Goal: Task Accomplishment & Management: Manage account settings

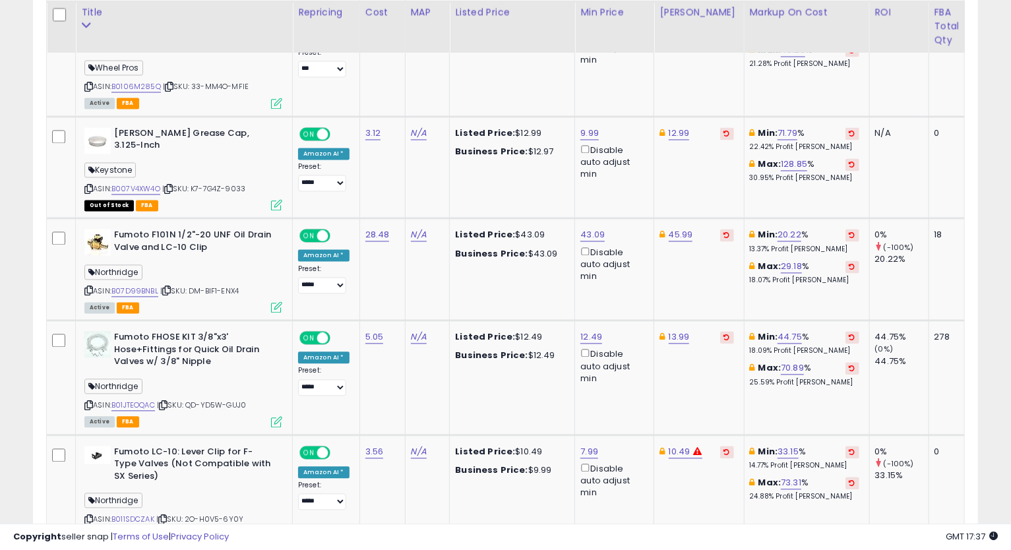
scroll to position [270, 547]
click at [584, 128] on link "9.99" at bounding box center [589, 133] width 18 height 13
type input "*****"
click button "submit" at bounding box center [623, 85] width 22 height 20
click at [673, 134] on link "12.99" at bounding box center [679, 133] width 21 height 13
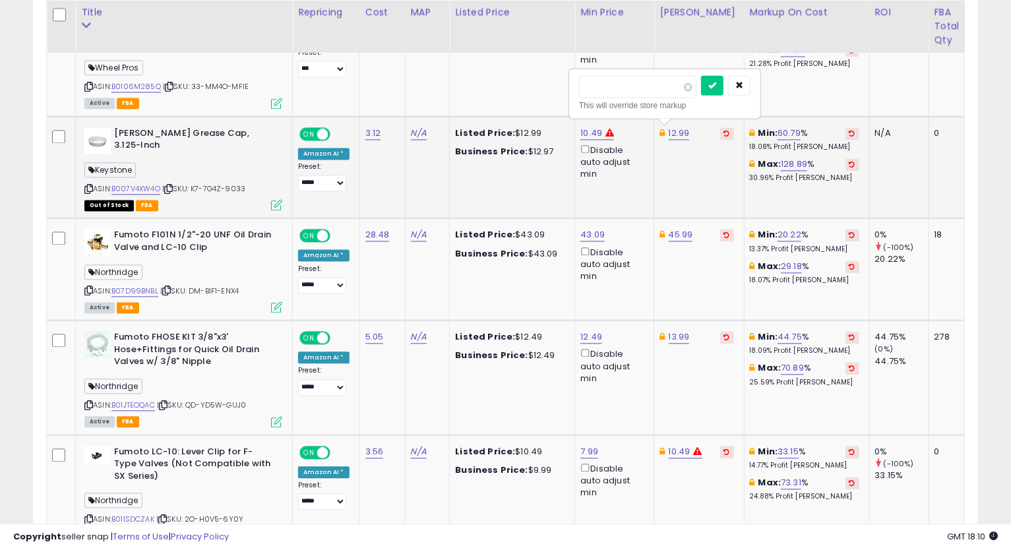
type input "*****"
click button "submit" at bounding box center [712, 85] width 22 height 20
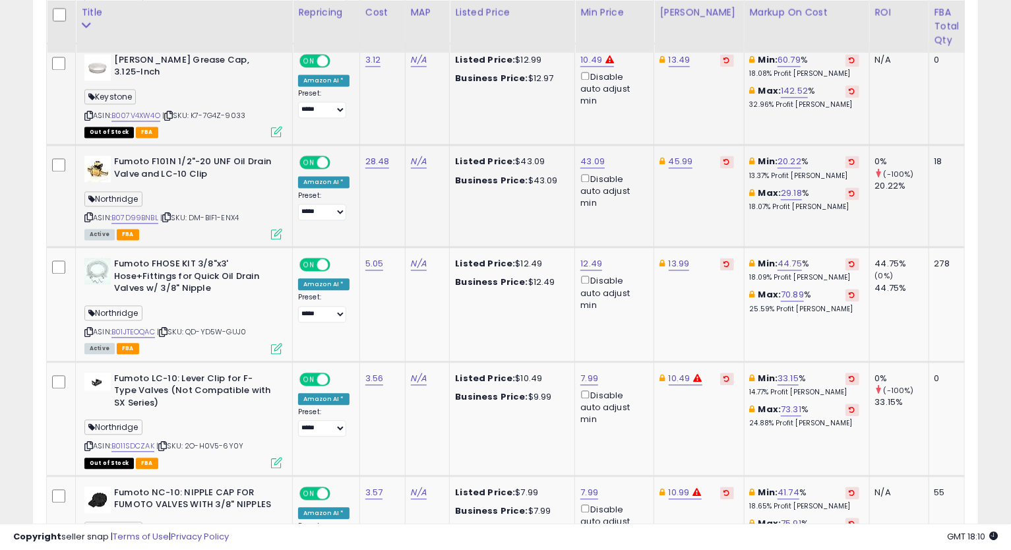
scroll to position [1702, 0]
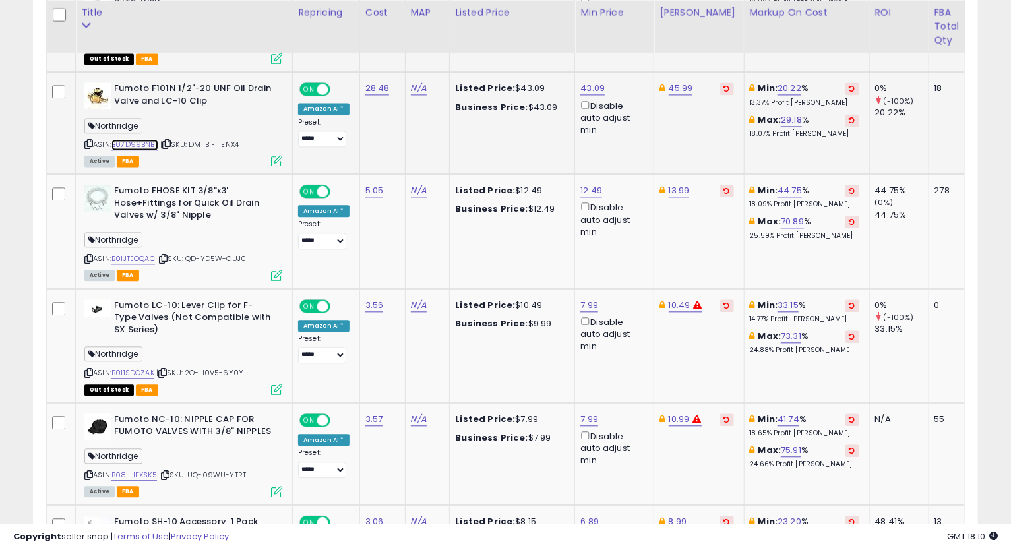
click at [144, 140] on link "B07D99BNBL" at bounding box center [134, 144] width 47 height 11
click at [90, 141] on icon at bounding box center [88, 143] width 9 height 7
click at [588, 88] on link "43.09" at bounding box center [592, 88] width 24 height 13
type input "*****"
click button "submit" at bounding box center [626, 39] width 22 height 20
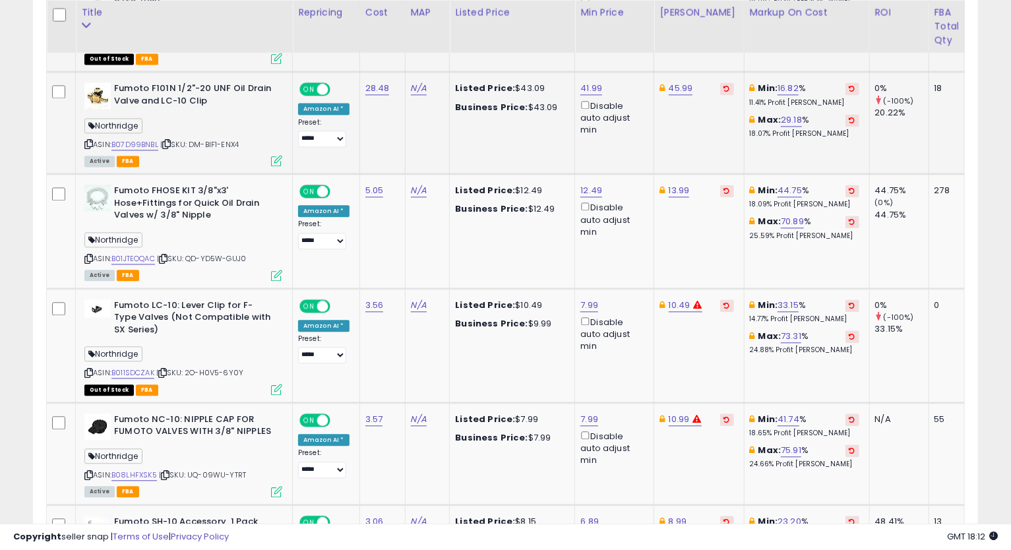
click at [671, 92] on td "45.99" at bounding box center [699, 123] width 90 height 102
click at [683, 89] on link "45.99" at bounding box center [681, 88] width 24 height 13
type input "*****"
click button "submit" at bounding box center [713, 39] width 22 height 20
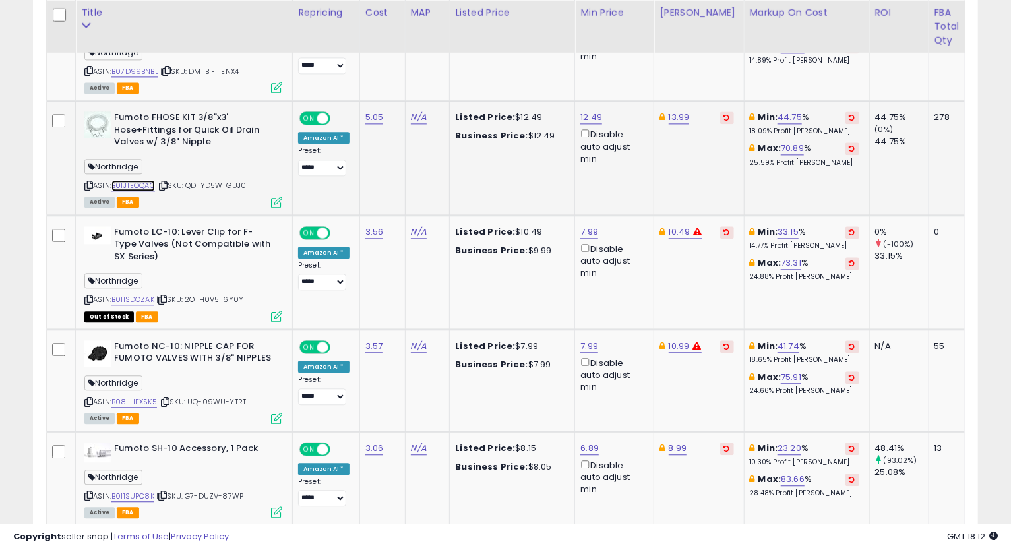
click at [135, 184] on link "B01JTEOQAC" at bounding box center [133, 185] width 44 height 11
click at [89, 182] on icon at bounding box center [88, 185] width 9 height 7
click at [592, 111] on link "12.49" at bounding box center [591, 117] width 22 height 13
type input "*****"
click button "submit" at bounding box center [624, 67] width 22 height 20
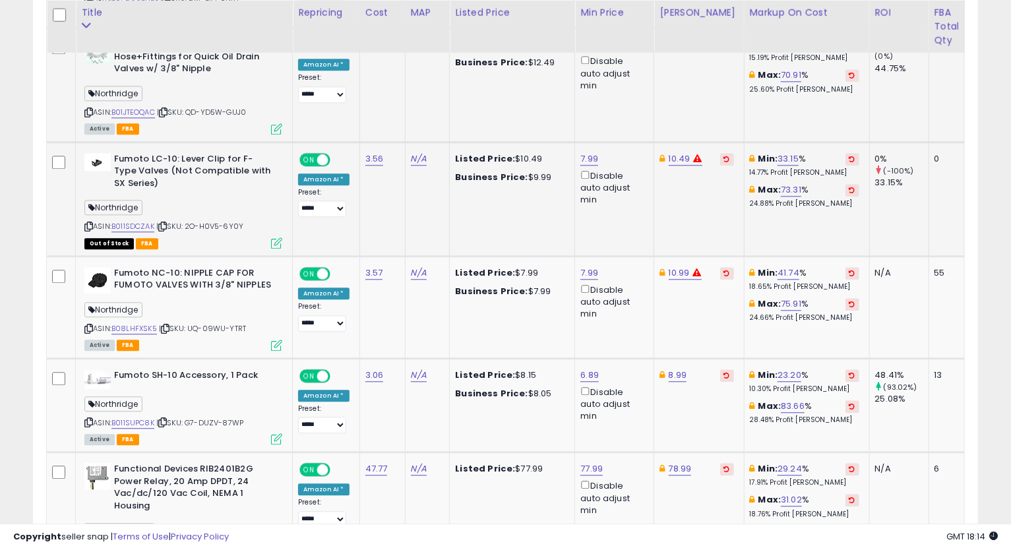
scroll to position [1921, 0]
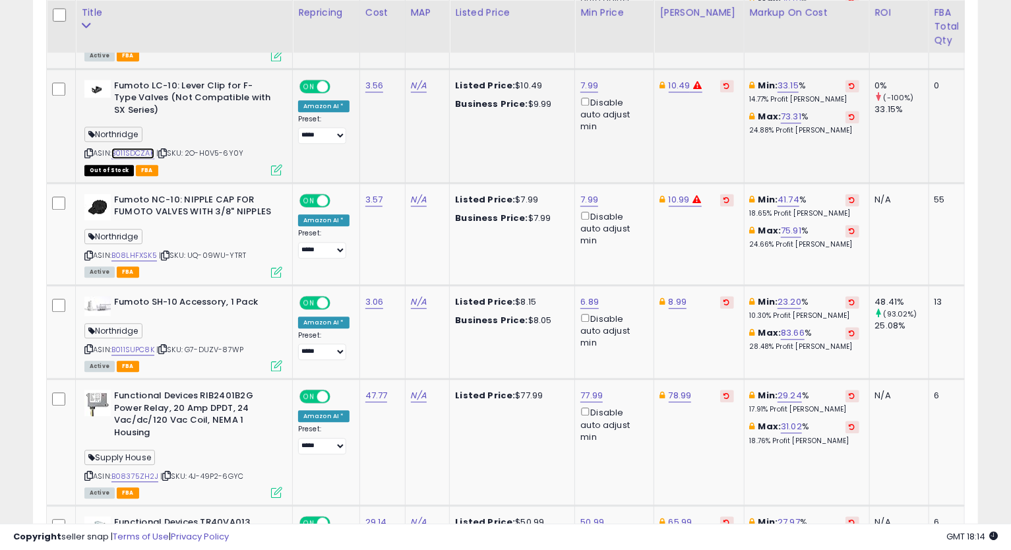
click at [136, 150] on link "B011SDCZAK" at bounding box center [132, 153] width 43 height 11
click at [585, 84] on link "7.99" at bounding box center [589, 85] width 18 height 13
type input "****"
click button "submit" at bounding box center [622, 35] width 22 height 20
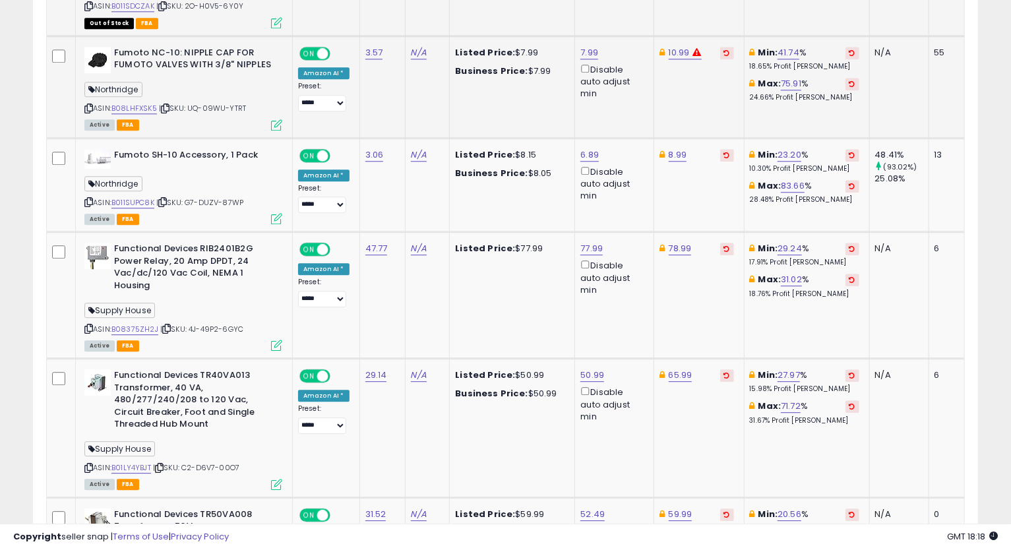
scroll to position [1995, 0]
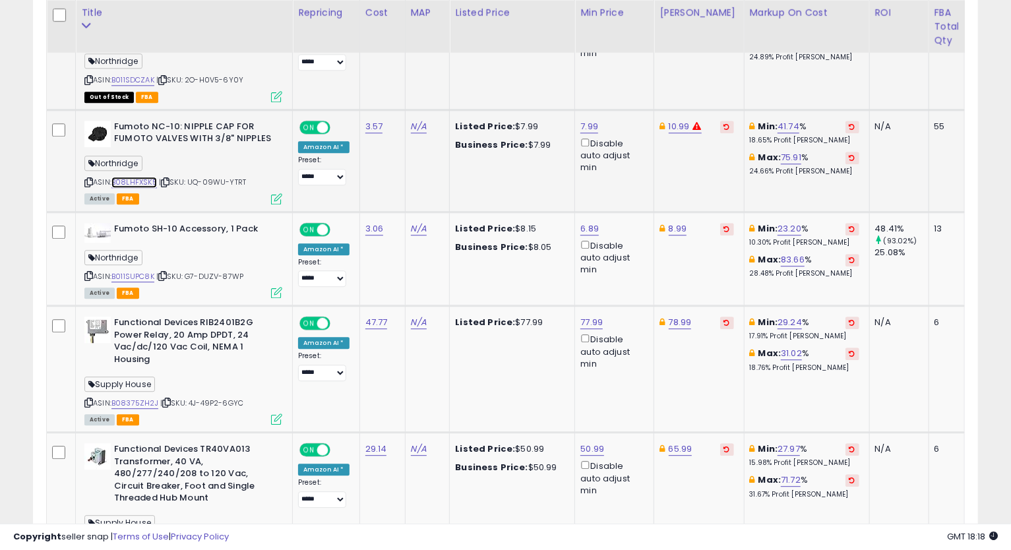
click at [135, 180] on link "B08LHFXSK5" at bounding box center [134, 182] width 46 height 11
click at [95, 175] on div "ASIN: B08LHFXSK5 | SKU: UQ-09WU-YTRT Active FBA" at bounding box center [183, 162] width 198 height 82
click at [88, 179] on icon at bounding box center [88, 182] width 9 height 7
click at [669, 123] on link "10.99" at bounding box center [679, 126] width 21 height 13
type input "****"
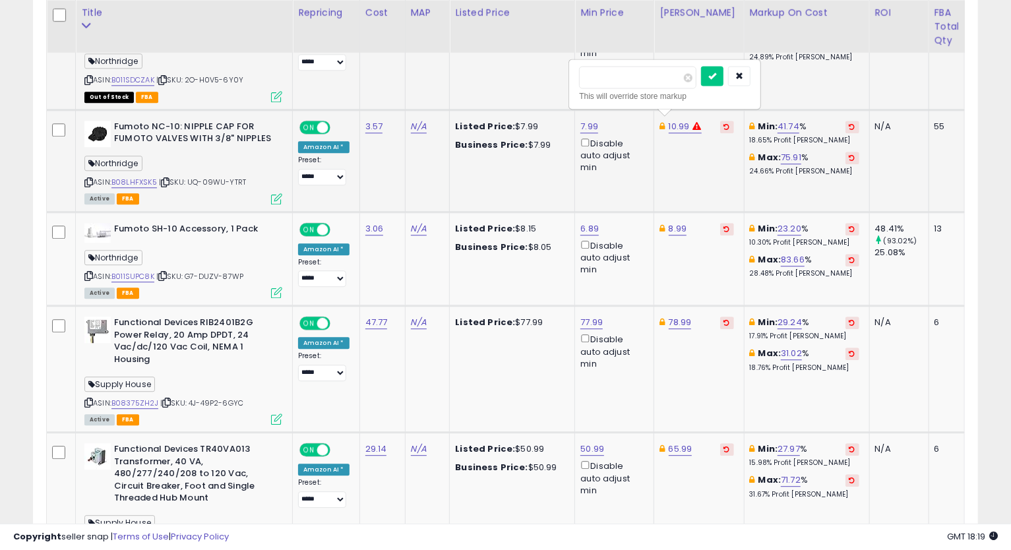
click button "submit" at bounding box center [712, 76] width 22 height 20
click at [677, 125] on link "9.49" at bounding box center [678, 126] width 19 height 13
type input "****"
click button "submit" at bounding box center [711, 76] width 22 height 20
click at [588, 121] on link "7.99" at bounding box center [589, 126] width 18 height 13
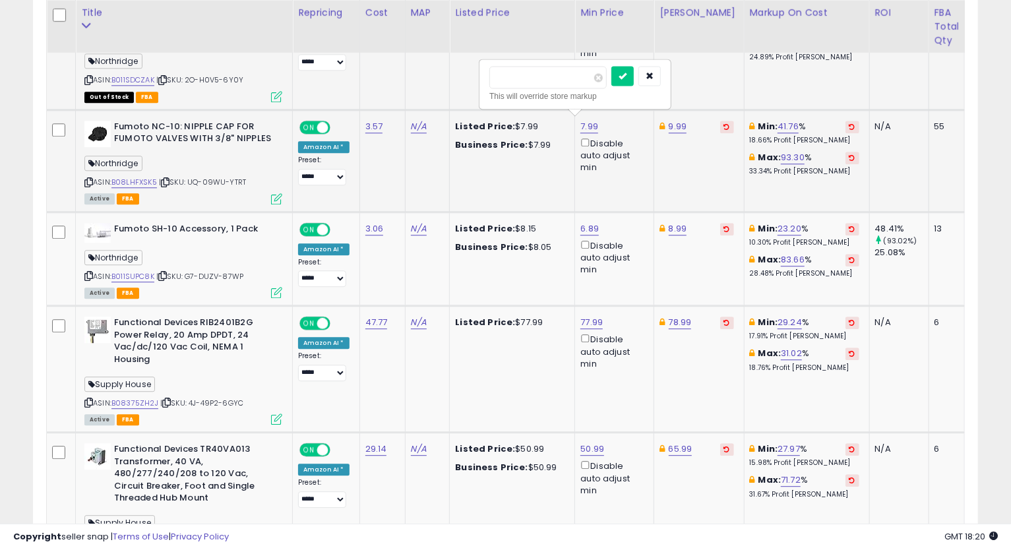
drag, startPoint x: 554, startPoint y: 77, endPoint x: 412, endPoint y: 111, distance: 145.9
click at [398, 86] on tbody "Fuel Offroad Wheels 1003-49MB 1003-49 Matte Black Snap in Center Cap 8 Lug Whee…" at bounding box center [650, 132] width 1206 height 2868
type input "****"
click button "submit" at bounding box center [622, 76] width 22 height 20
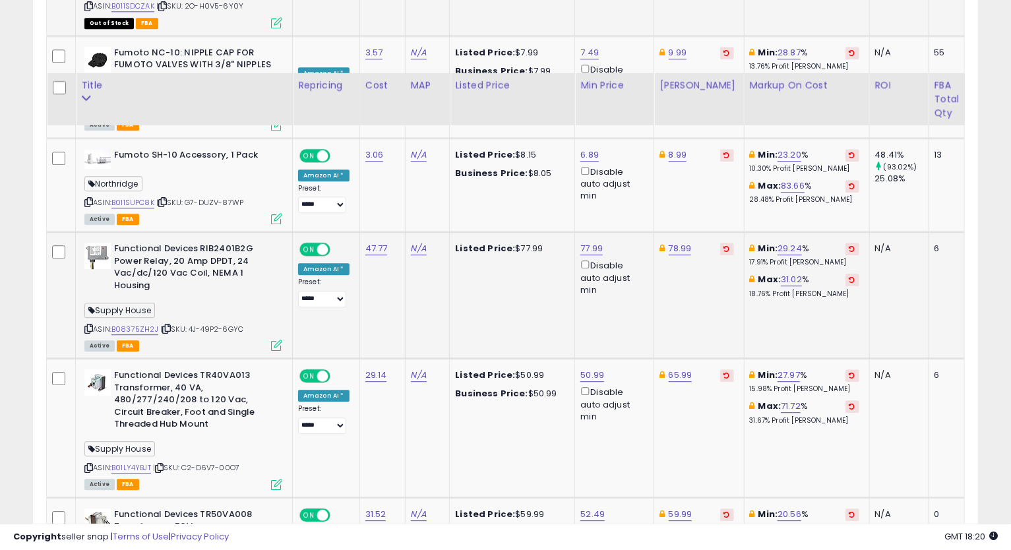
scroll to position [2142, 0]
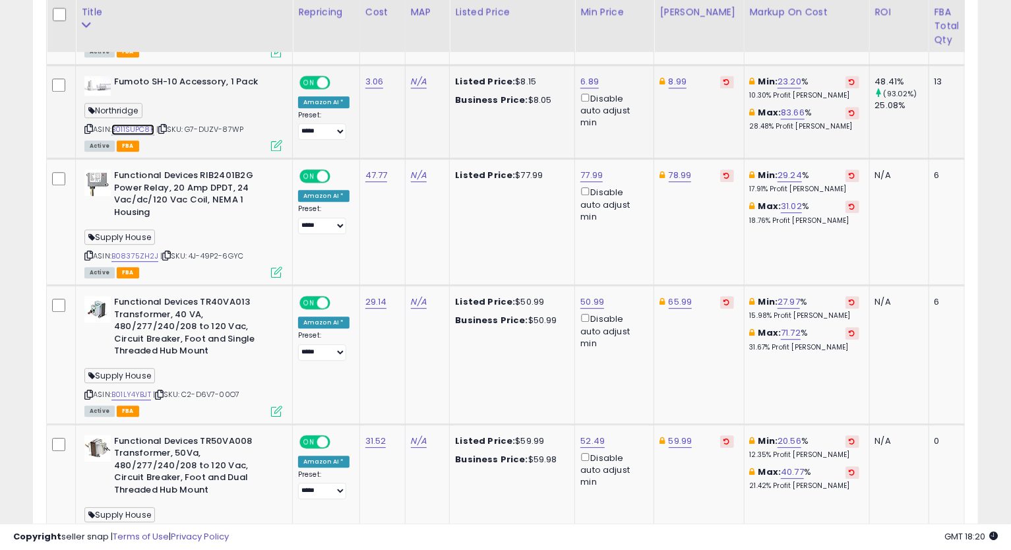
click at [123, 127] on link "B011SUPC8K" at bounding box center [132, 129] width 43 height 11
click at [85, 127] on icon at bounding box center [88, 128] width 9 height 7
click at [589, 69] on td "6.89 Disable auto adjust min" at bounding box center [614, 112] width 79 height 94
click at [592, 79] on link "6.89" at bounding box center [589, 81] width 18 height 13
type input "****"
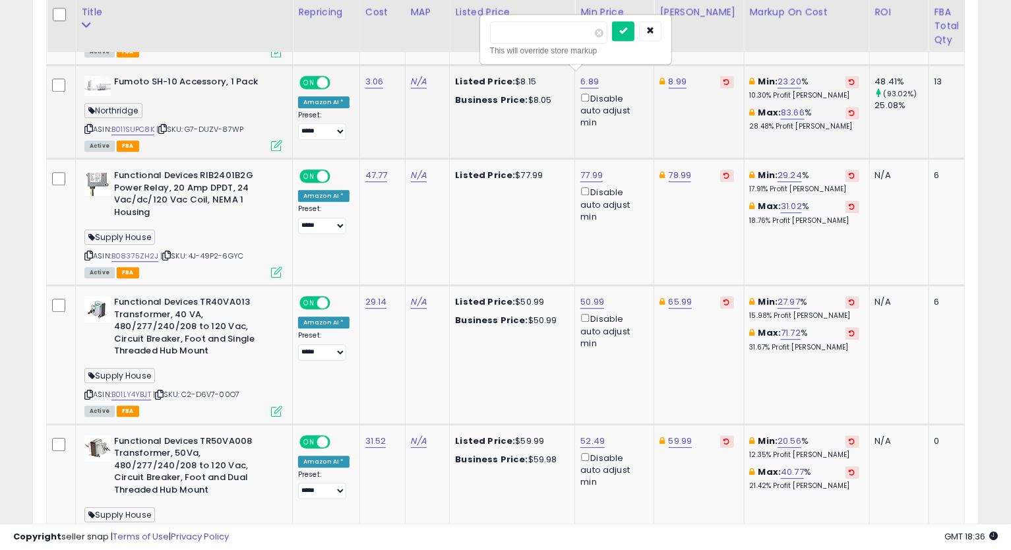
click button "submit" at bounding box center [623, 31] width 22 height 20
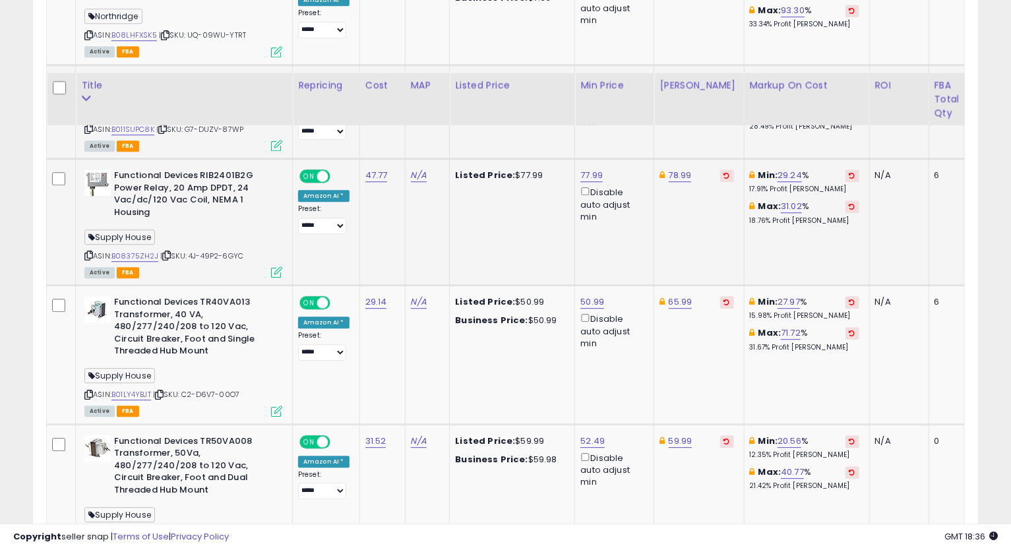
scroll to position [2215, 0]
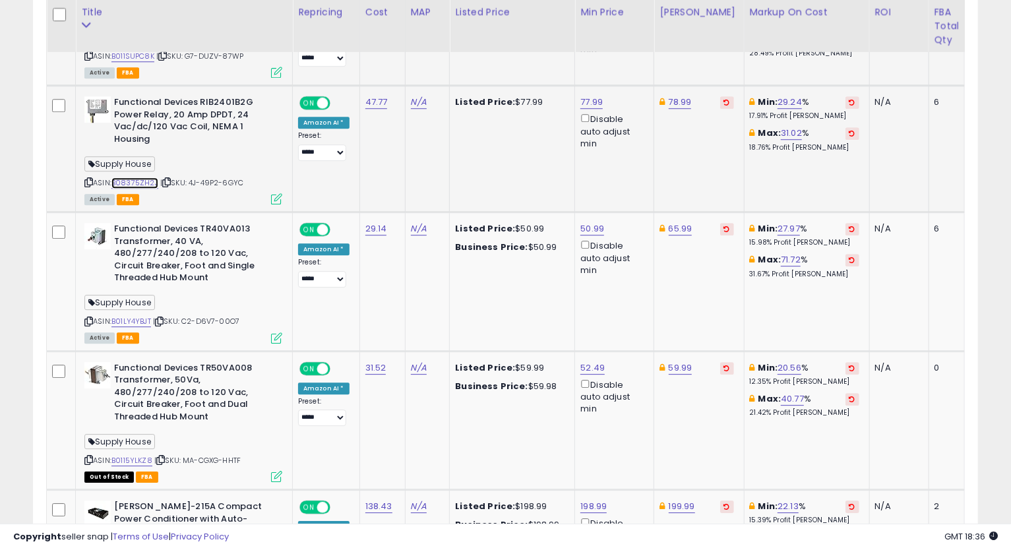
click at [137, 179] on link "B08375ZH2J" at bounding box center [134, 182] width 47 height 11
click at [91, 179] on icon at bounding box center [88, 182] width 9 height 7
click at [590, 96] on link "77.99" at bounding box center [591, 102] width 22 height 13
type input "*****"
click button "submit" at bounding box center [625, 52] width 22 height 20
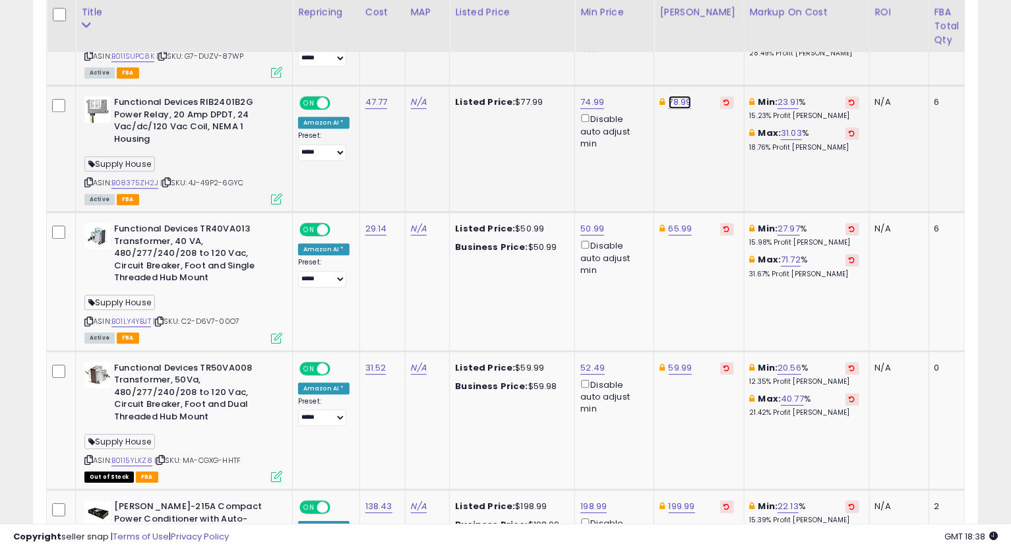
click at [678, 98] on link "78.99" at bounding box center [680, 102] width 23 height 13
type input "*****"
click button "submit" at bounding box center [713, 52] width 22 height 20
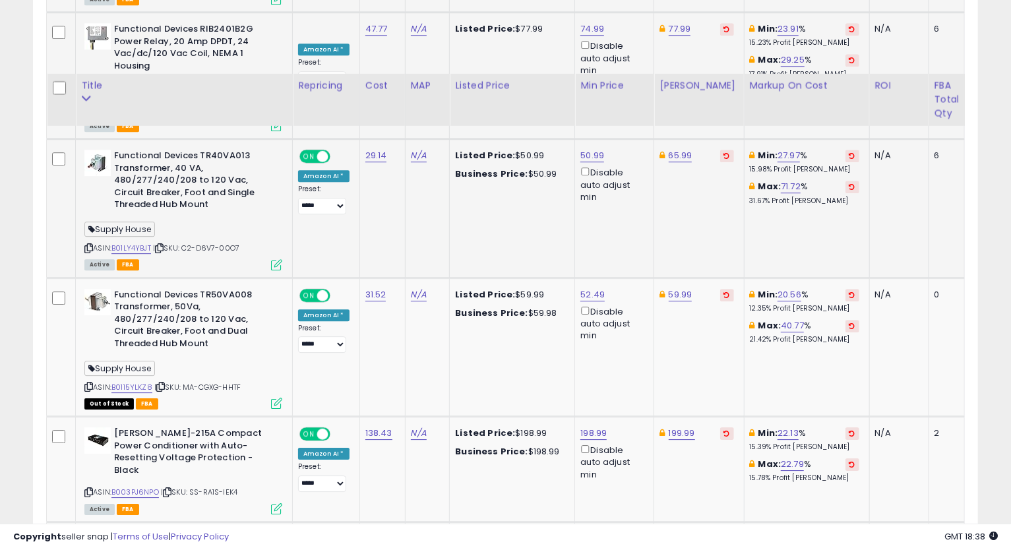
scroll to position [2361, 0]
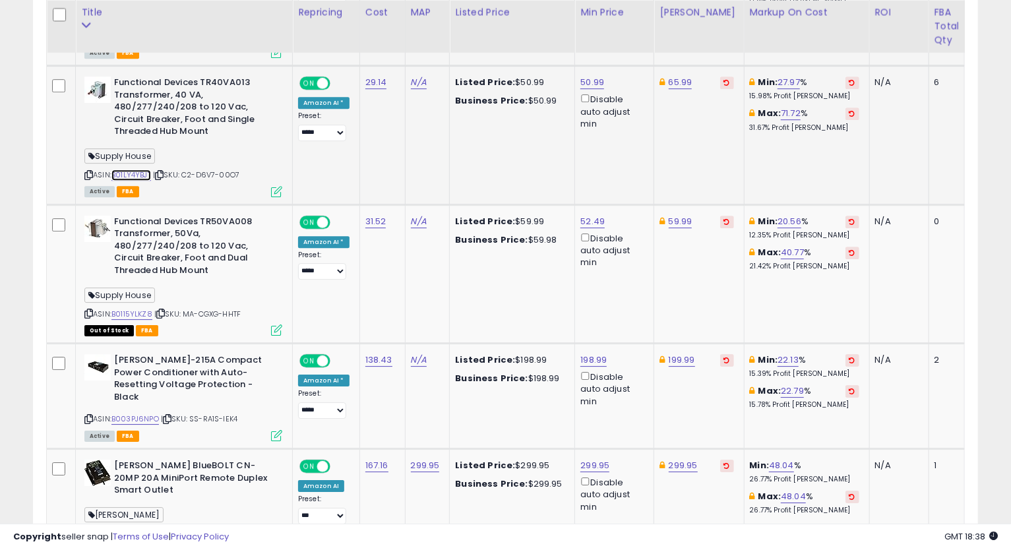
click at [135, 170] on link "B01LY4YBJT" at bounding box center [131, 175] width 40 height 11
click at [587, 78] on link "50.99" at bounding box center [592, 82] width 24 height 13
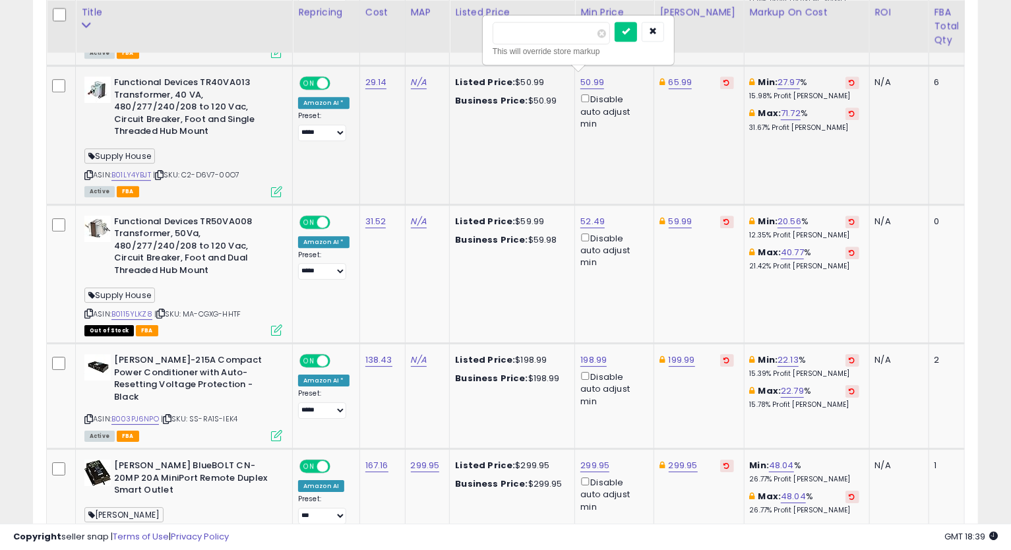
type input "*****"
click button "submit" at bounding box center [626, 32] width 22 height 20
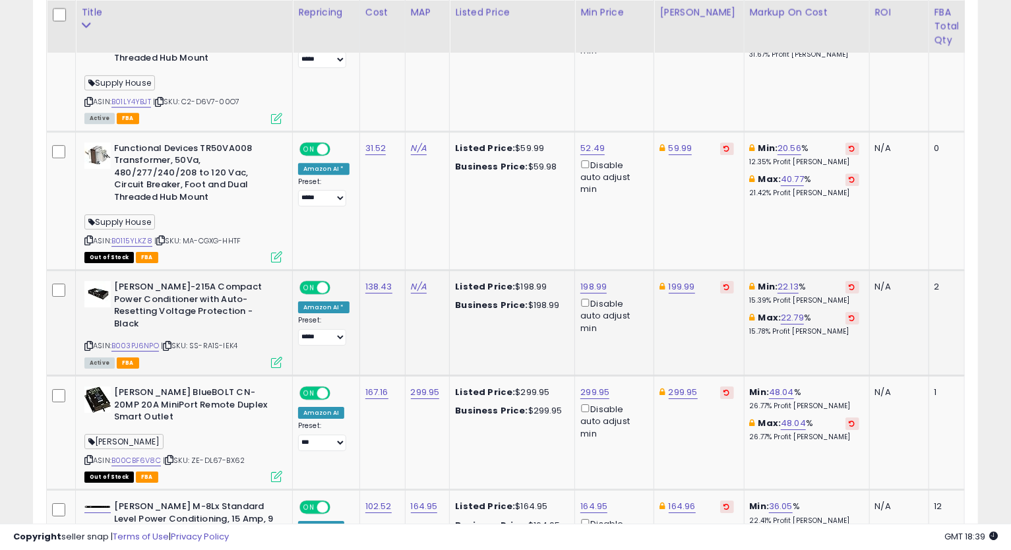
scroll to position [2508, 0]
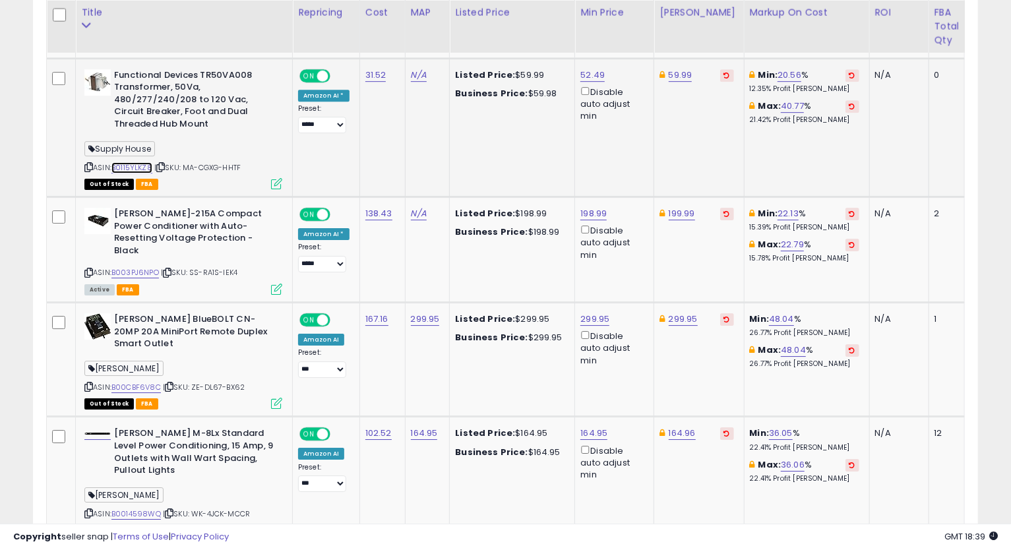
click at [139, 166] on link "B0115YLKZ8" at bounding box center [131, 167] width 41 height 11
click at [591, 70] on link "52.49" at bounding box center [592, 75] width 24 height 13
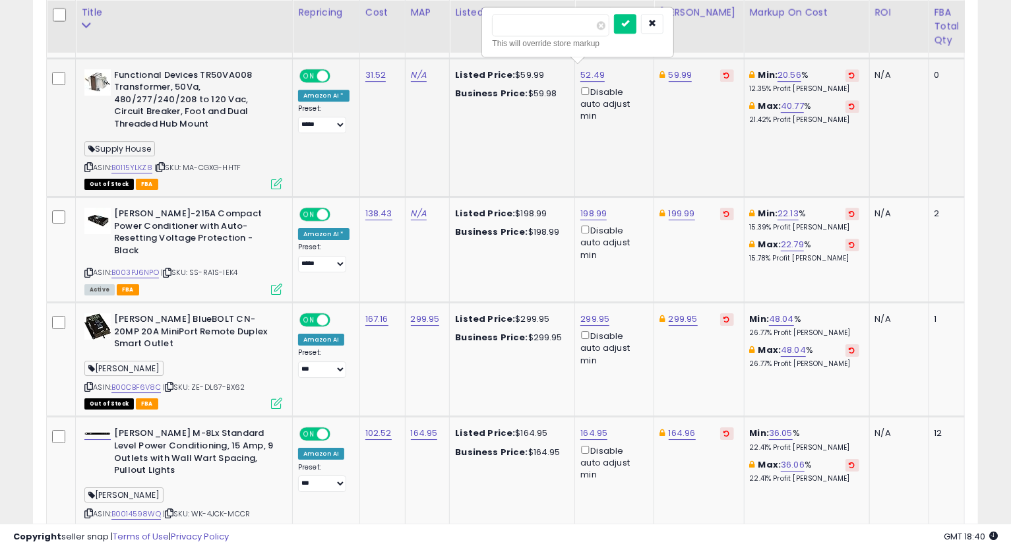
type input "*****"
click button "submit" at bounding box center [625, 24] width 22 height 20
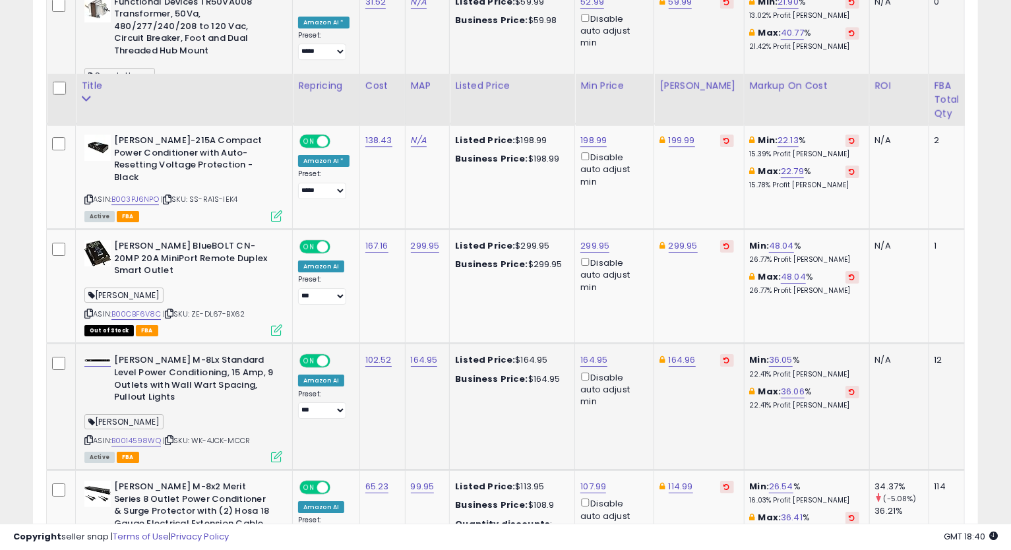
scroll to position [2654, 0]
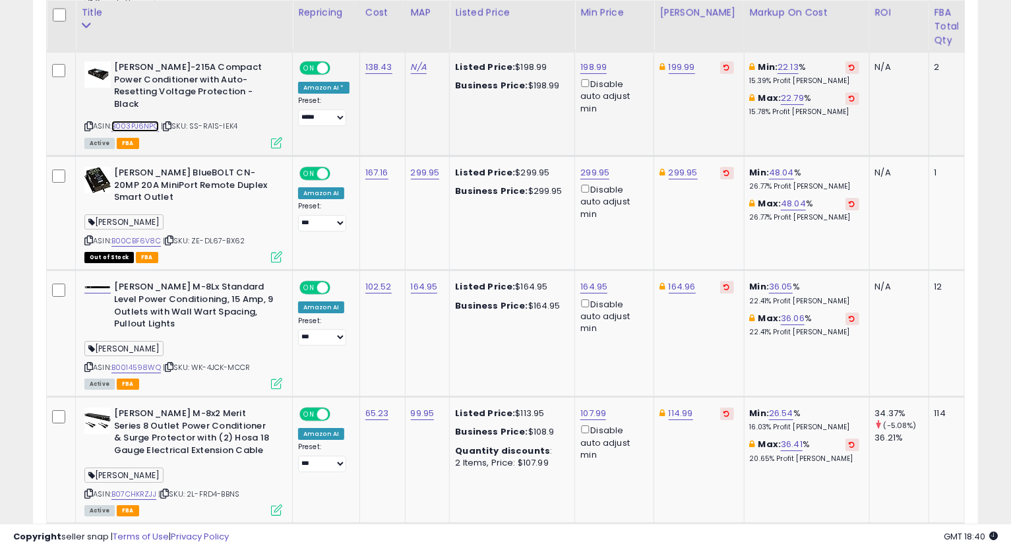
click at [138, 121] on link "B003PJ6NPO" at bounding box center [134, 126] width 47 height 11
click at [85, 123] on icon at bounding box center [88, 126] width 9 height 7
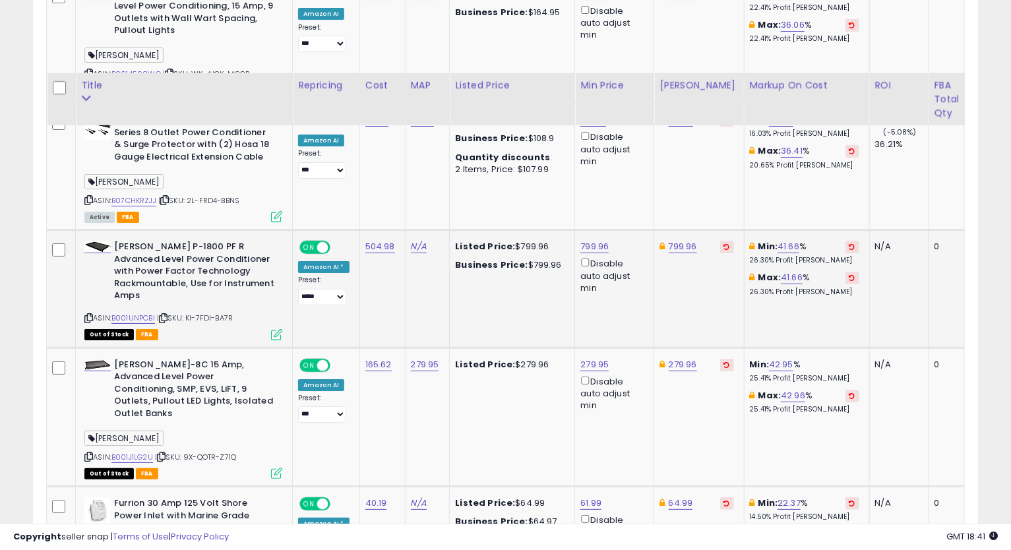
scroll to position [3021, 0]
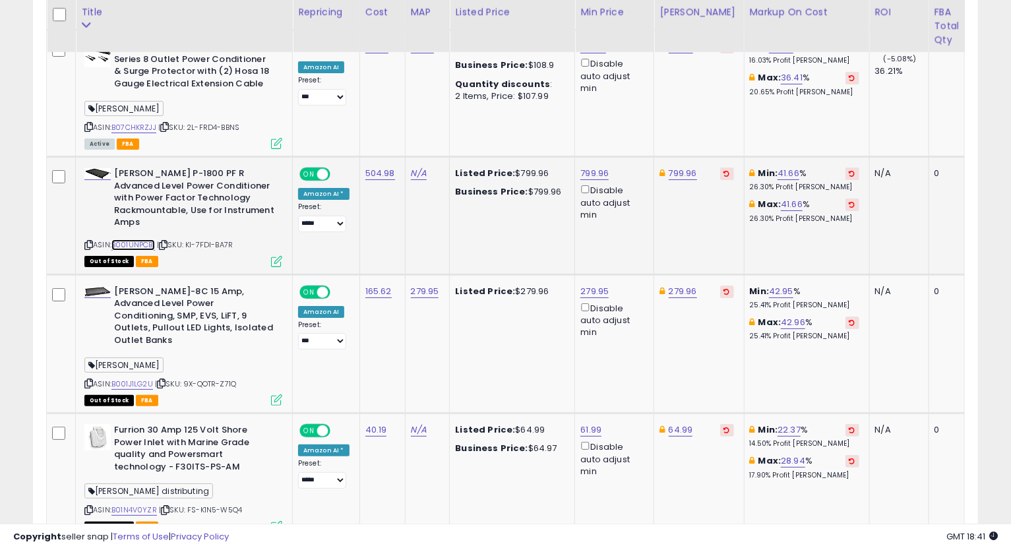
click at [146, 239] on link "B001UNPCBI" at bounding box center [133, 244] width 44 height 11
click at [687, 167] on link "799.96" at bounding box center [683, 173] width 28 height 13
drag, startPoint x: 650, startPoint y: 106, endPoint x: 535, endPoint y: 112, distance: 115.6
type input "******"
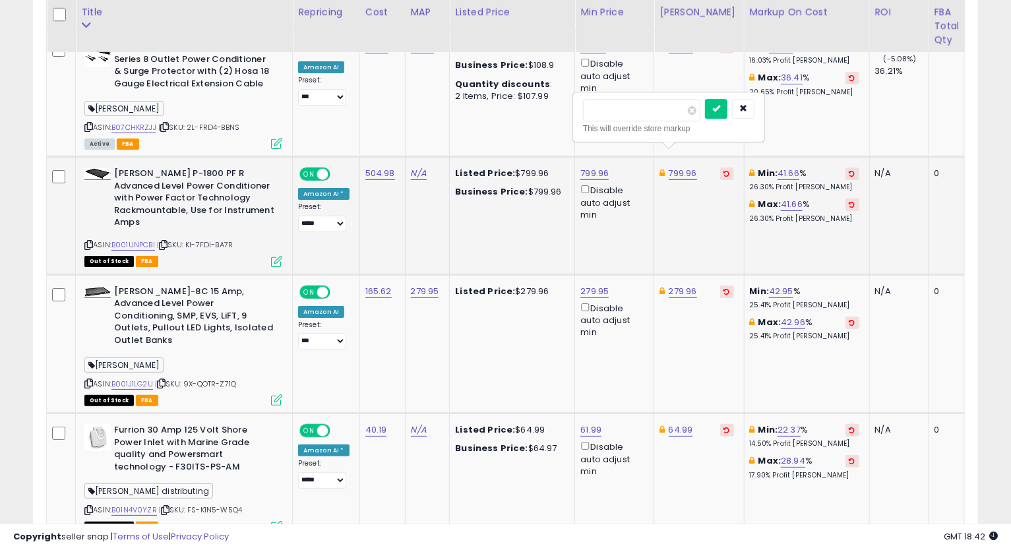
click button "submit" at bounding box center [716, 109] width 22 height 20
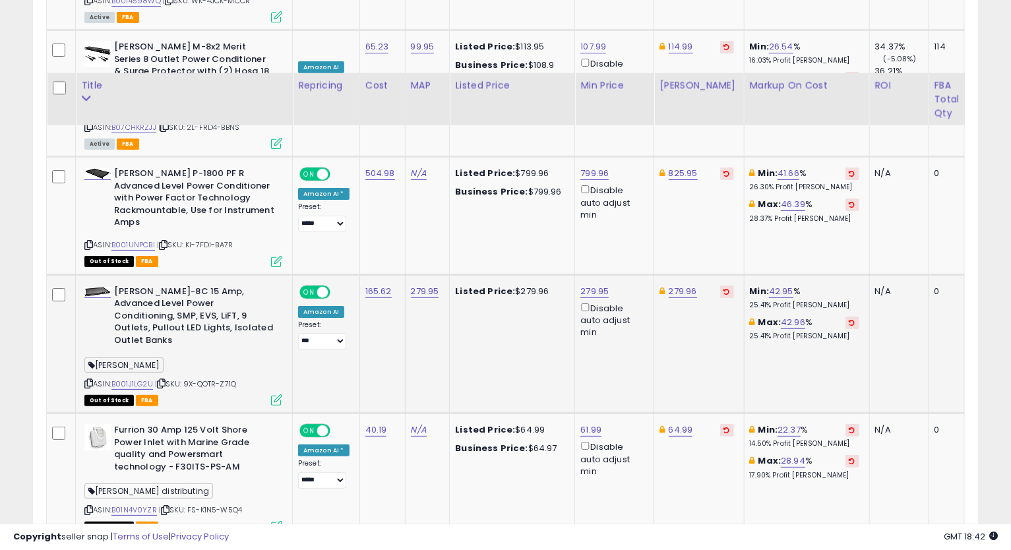
scroll to position [3094, 0]
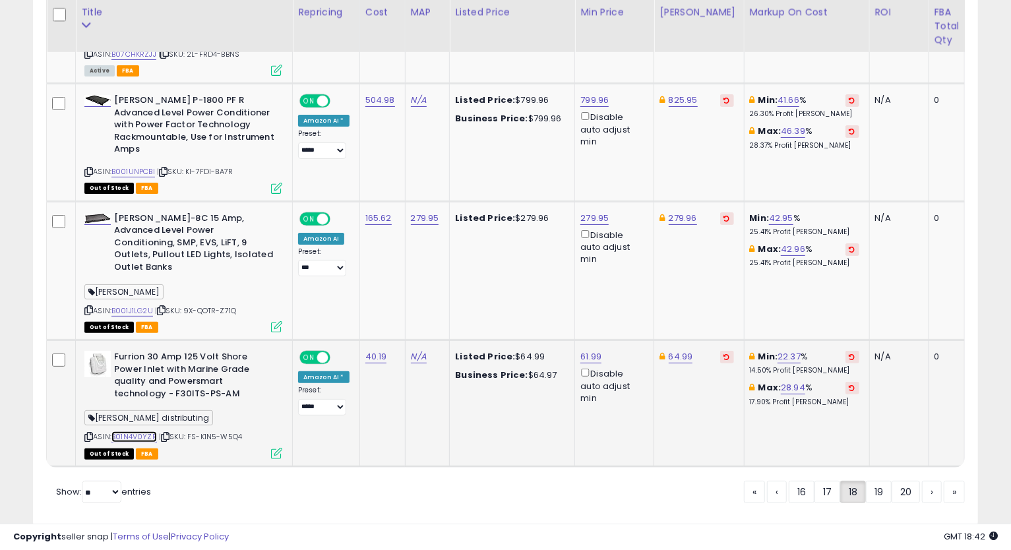
click at [146, 431] on link "B01N4V0YZR" at bounding box center [134, 436] width 46 height 11
click at [881, 481] on link "19" at bounding box center [879, 492] width 26 height 22
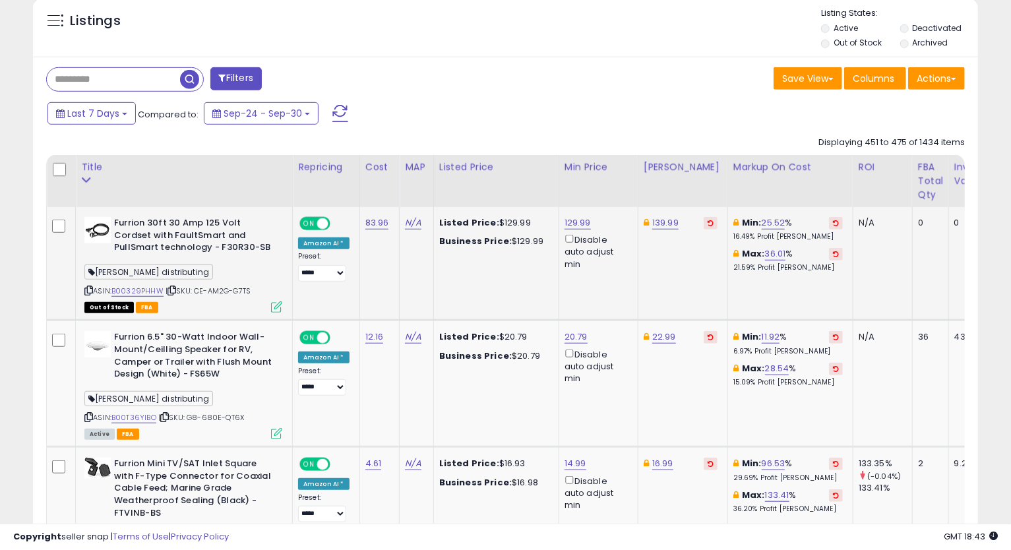
scroll to position [559, 0]
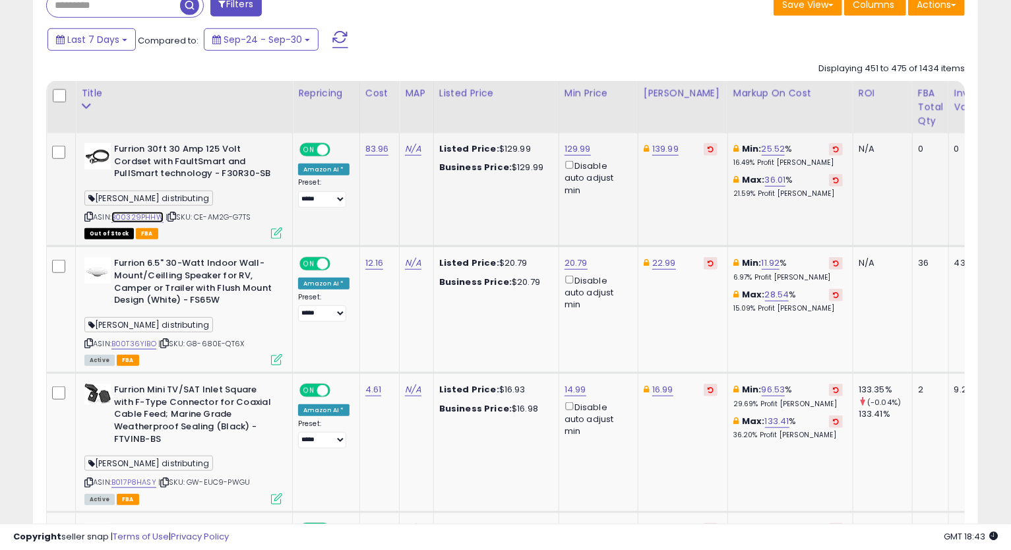
click at [142, 216] on link "B00329PHHW" at bounding box center [137, 217] width 52 height 11
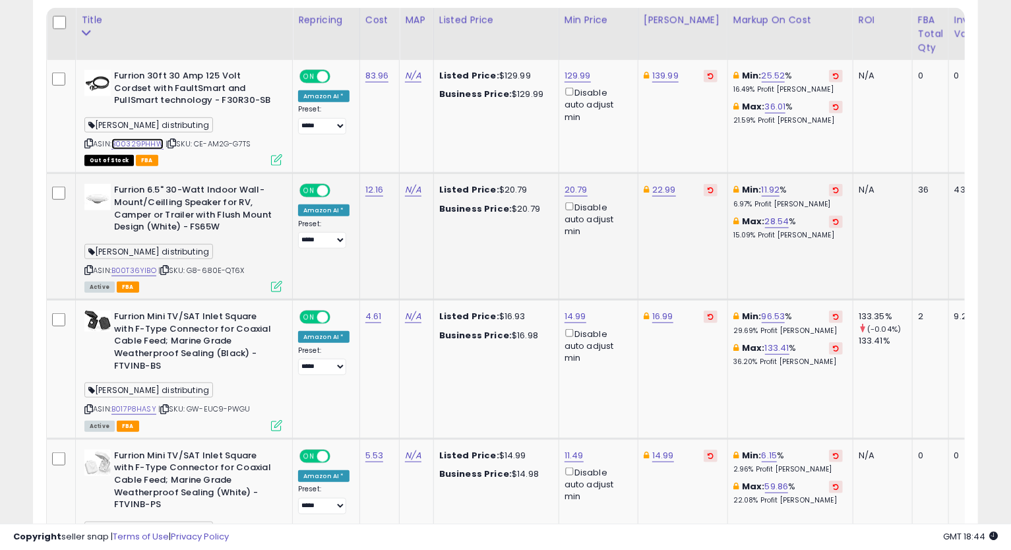
scroll to position [706, 0]
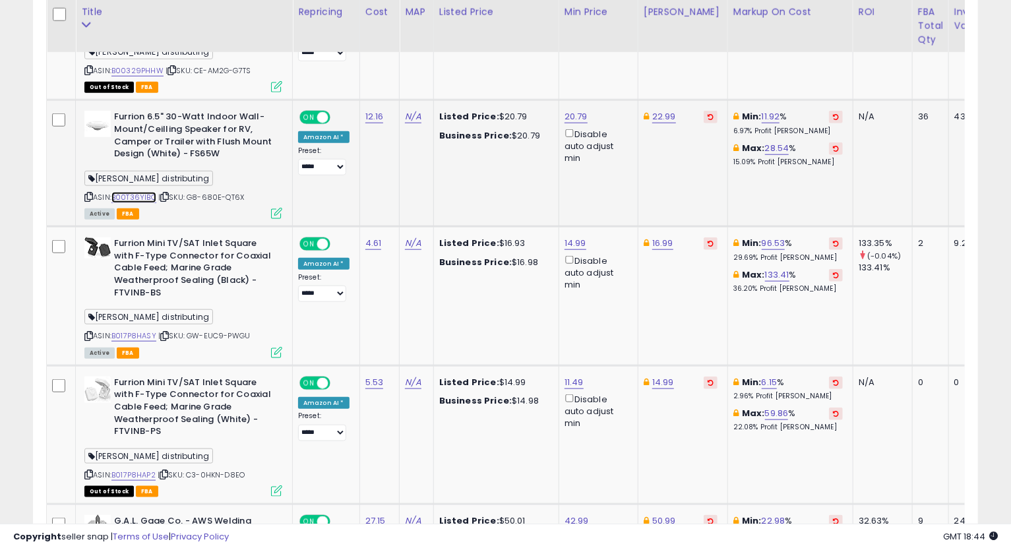
click at [142, 195] on link "B00T36YIBO" at bounding box center [133, 197] width 45 height 11
click at [86, 191] on div "ASIN: B00T36YIBO | SKU: G8-680E-QT6X Active FBA" at bounding box center [183, 164] width 198 height 107
click at [87, 193] on icon at bounding box center [88, 196] width 9 height 7
click at [87, 196] on icon at bounding box center [88, 196] width 9 height 7
click at [575, 120] on link "20.79" at bounding box center [576, 116] width 23 height 13
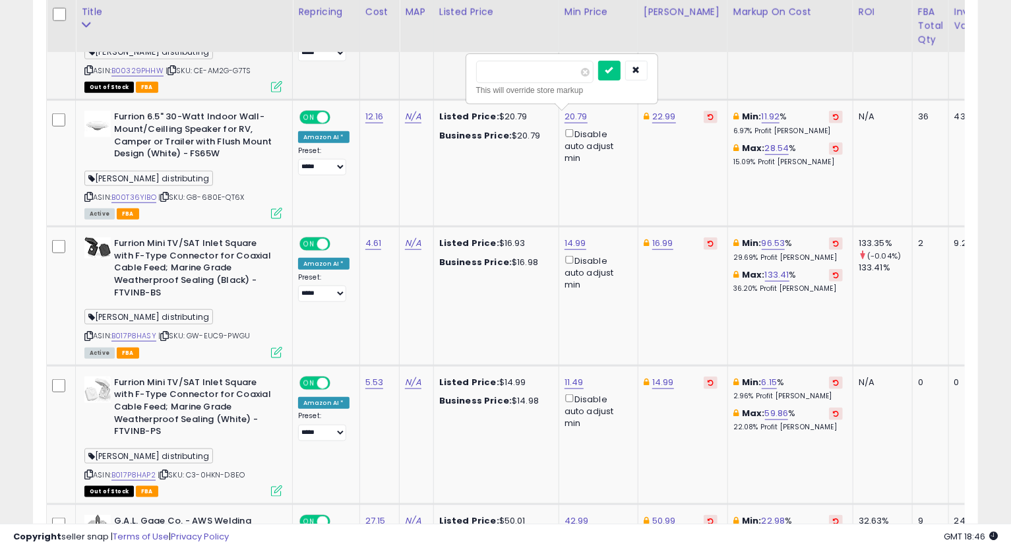
drag, startPoint x: 553, startPoint y: 78, endPoint x: 424, endPoint y: 93, distance: 130.1
type input "*****"
click button "submit" at bounding box center [609, 71] width 22 height 20
click at [86, 196] on icon at bounding box center [88, 196] width 9 height 7
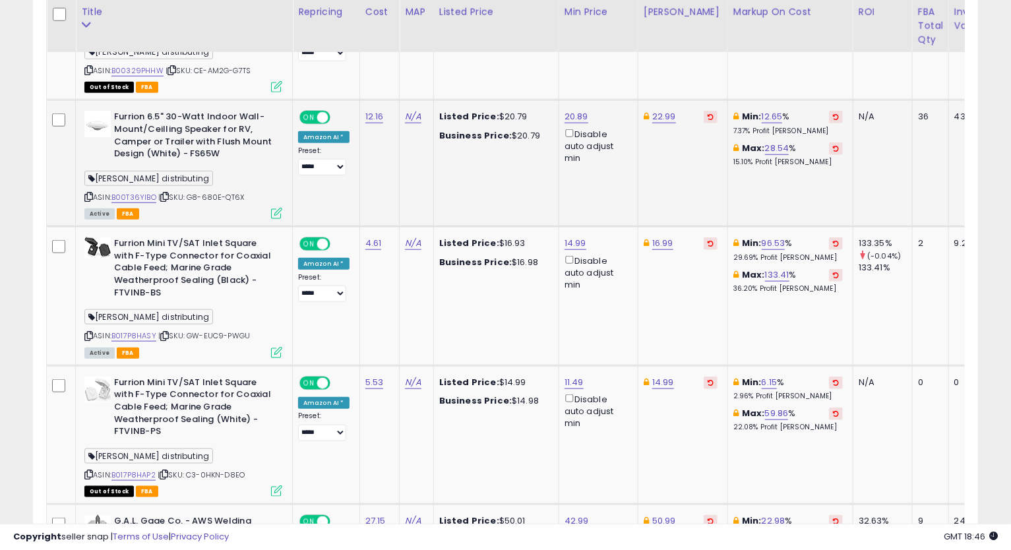
click at [86, 199] on icon at bounding box center [88, 196] width 9 height 7
click at [333, 198] on td "ON OFF Amazon AI * Preset: **** *** ***** **** Success Error" at bounding box center [326, 163] width 67 height 127
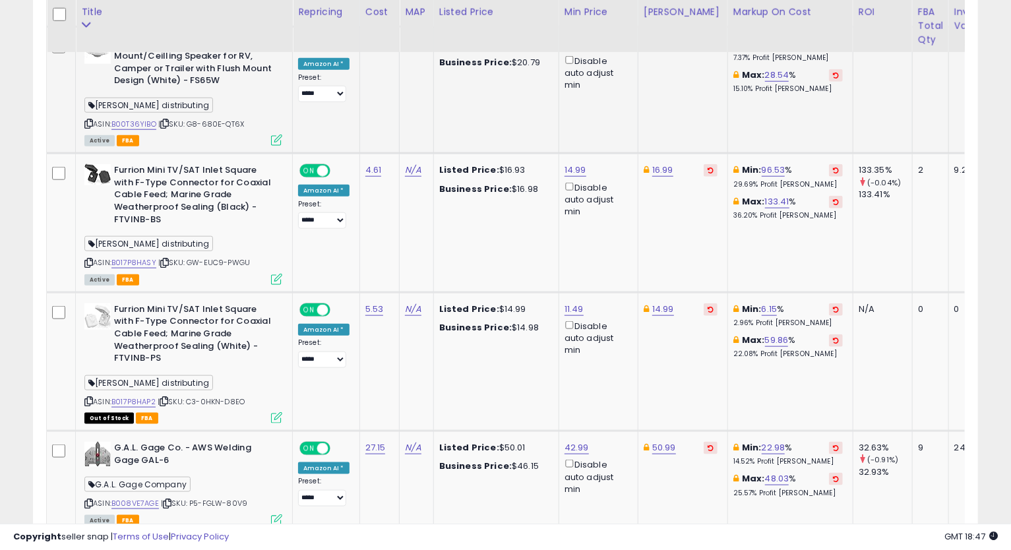
scroll to position [852, 0]
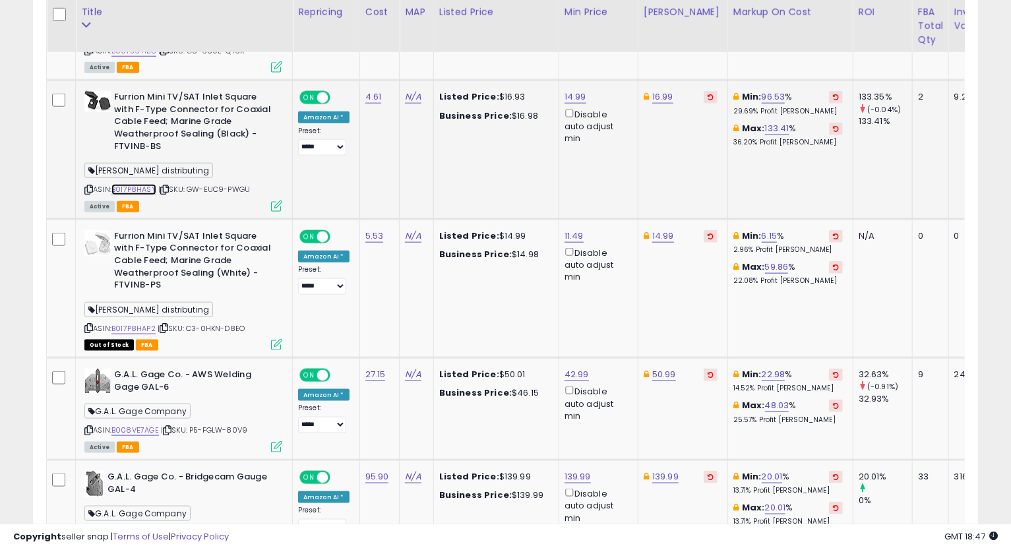
click at [144, 192] on link "B017P8HASY" at bounding box center [133, 189] width 45 height 11
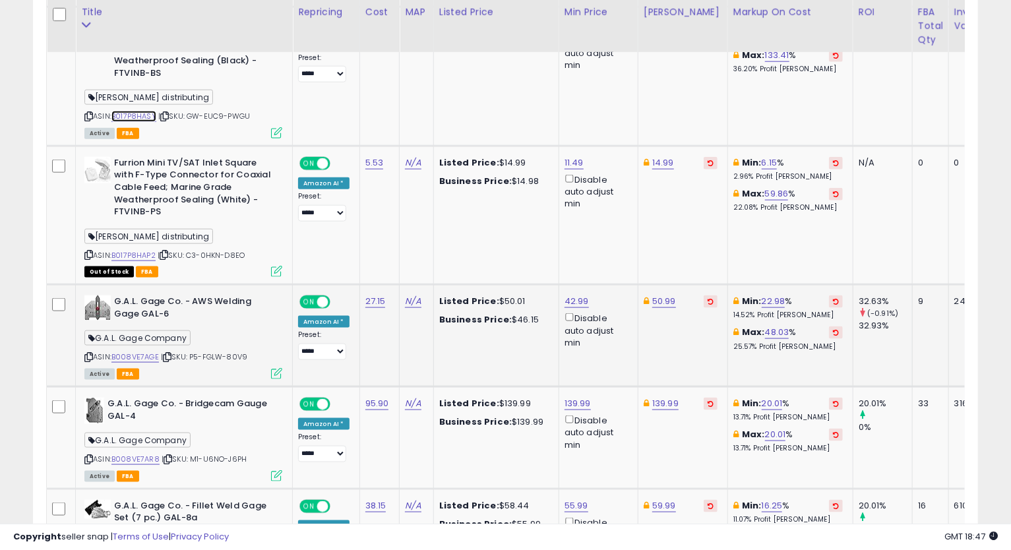
scroll to position [999, 0]
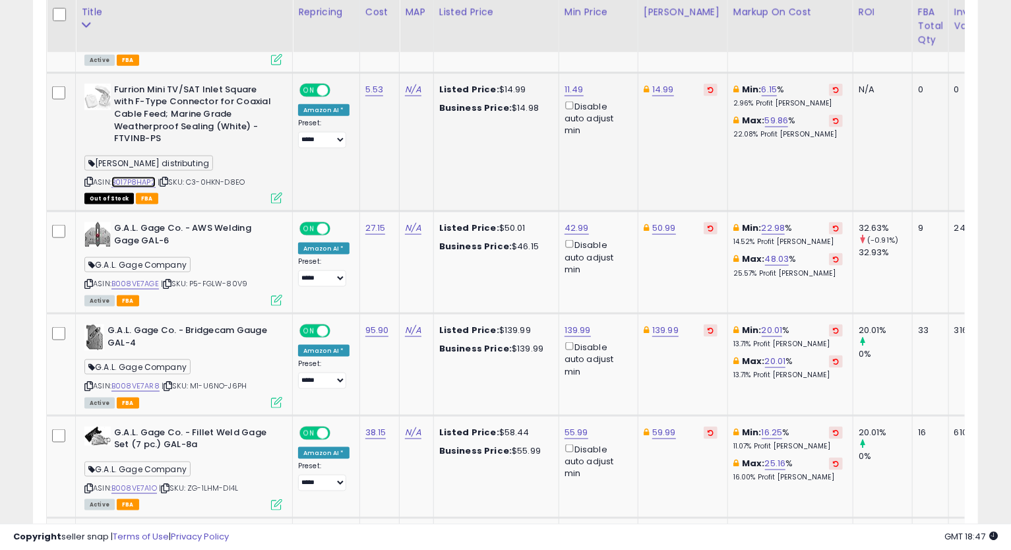
click at [146, 180] on link "B017P8HAP2" at bounding box center [133, 182] width 44 height 11
click at [565, 84] on link "11.49" at bounding box center [574, 89] width 19 height 13
drag, startPoint x: 532, startPoint y: 47, endPoint x: 409, endPoint y: 62, distance: 123.6
type input "*****"
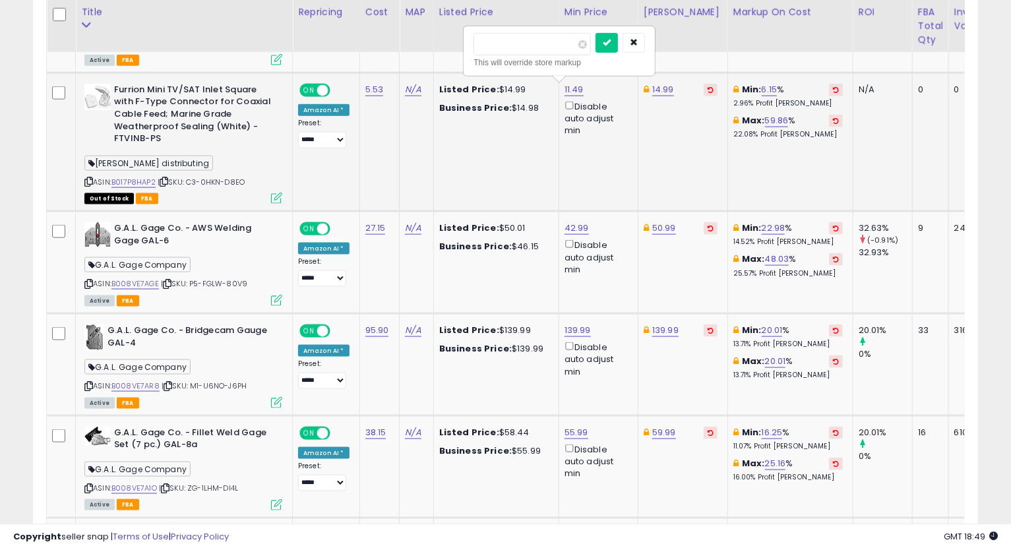
click button "submit" at bounding box center [607, 43] width 22 height 20
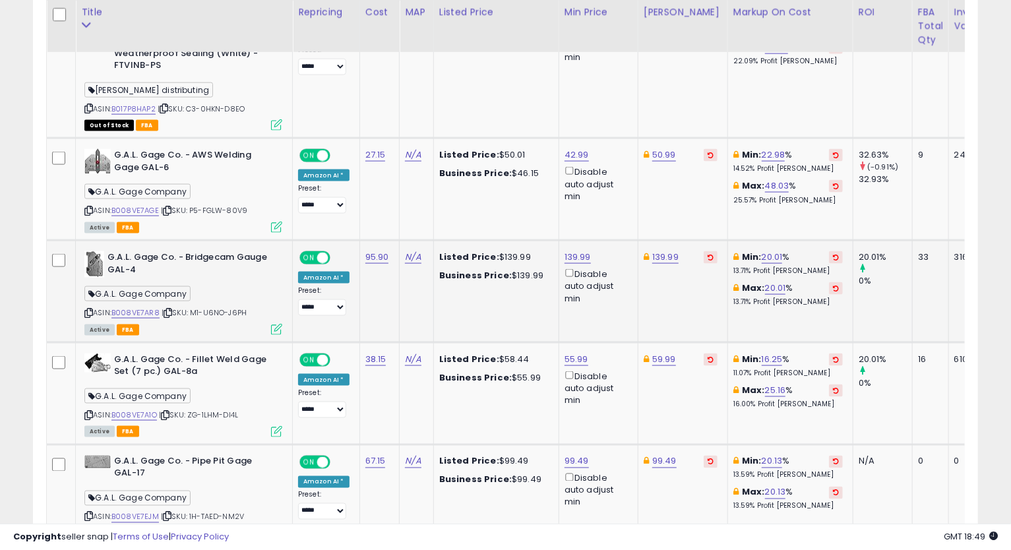
scroll to position [1145, 0]
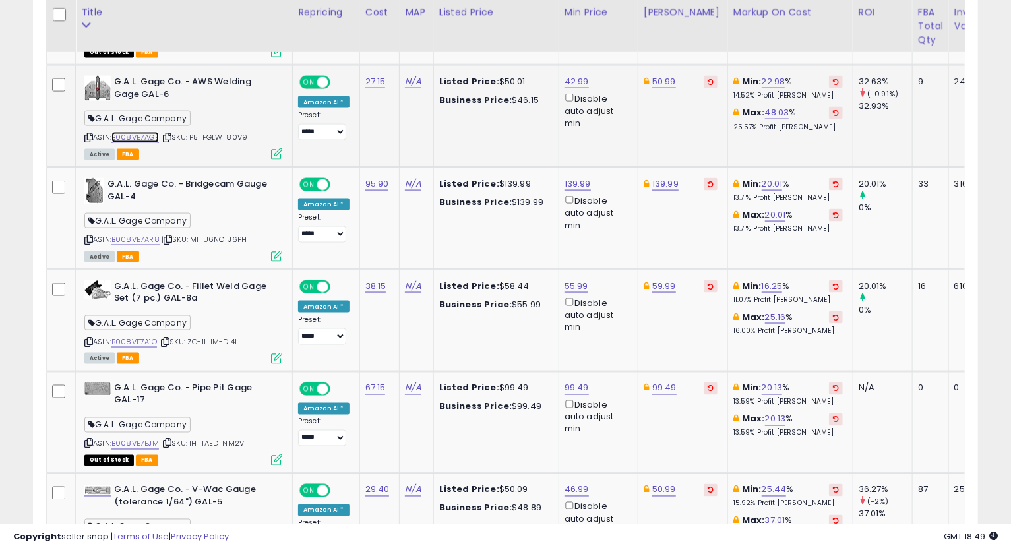
click at [144, 137] on link "B008VE7AGE" at bounding box center [134, 137] width 47 height 11
